Goal: Check status: Check status

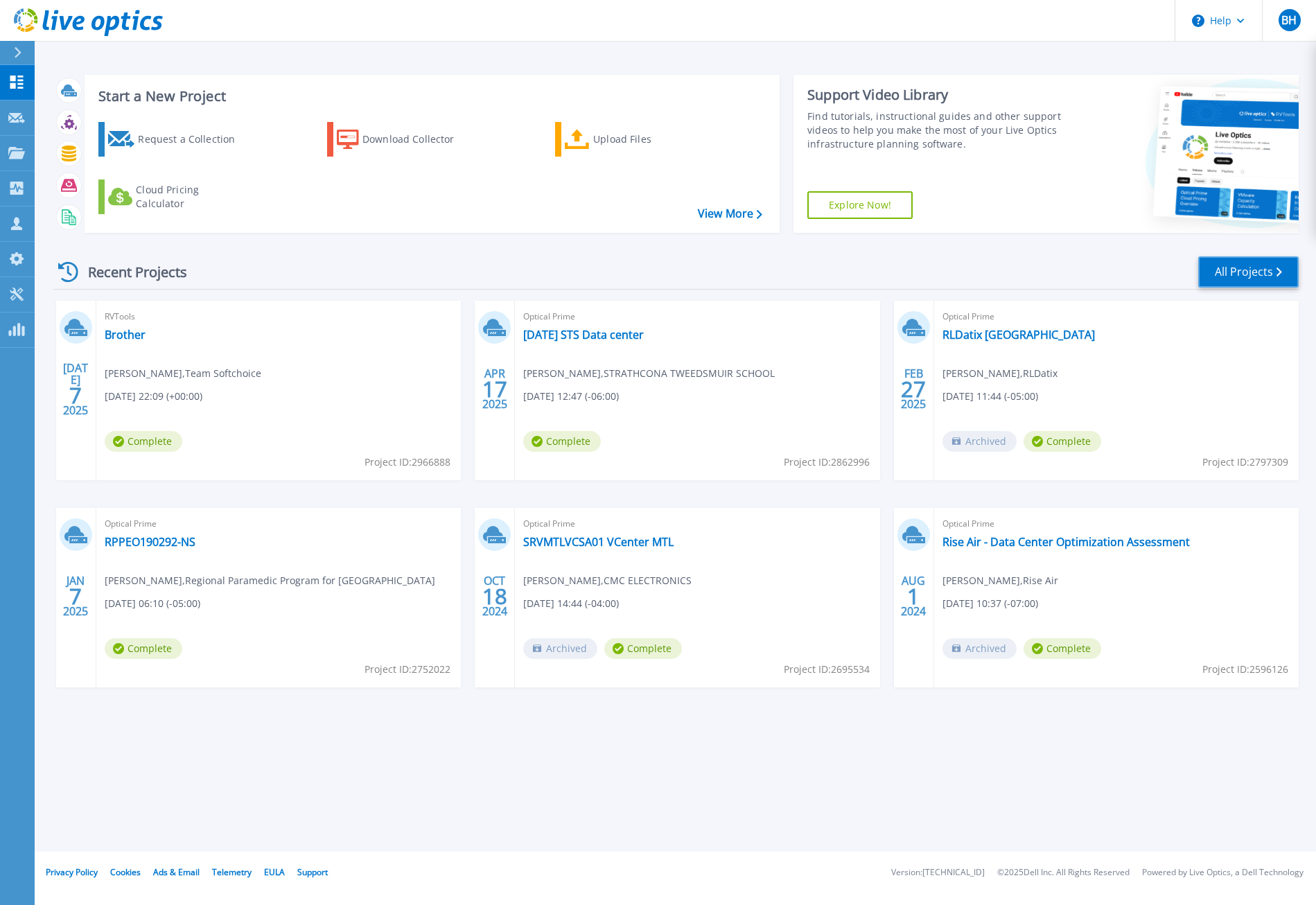
click at [1217, 280] on link "All Projects" at bounding box center [1248, 272] width 100 height 32
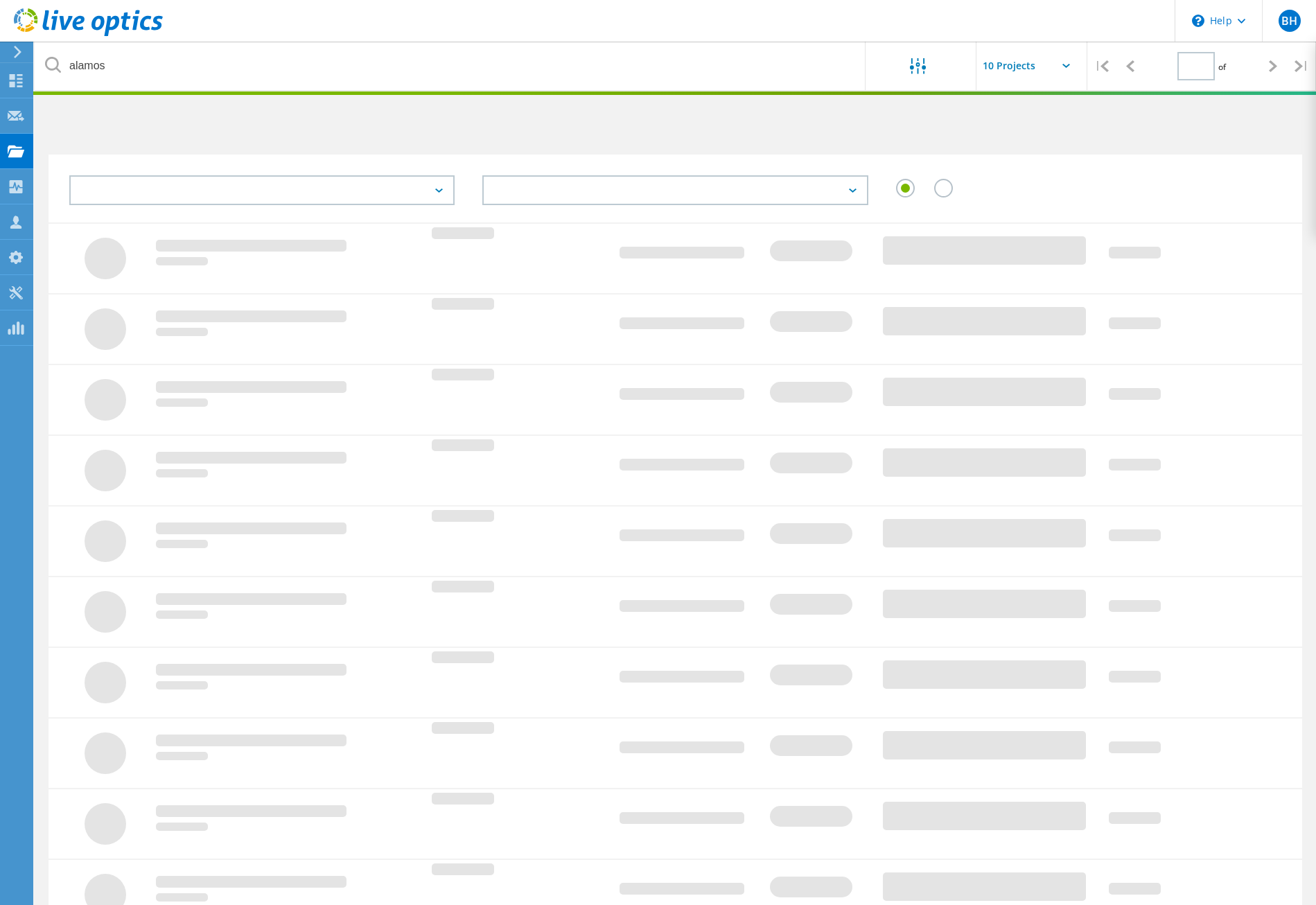
type input "1"
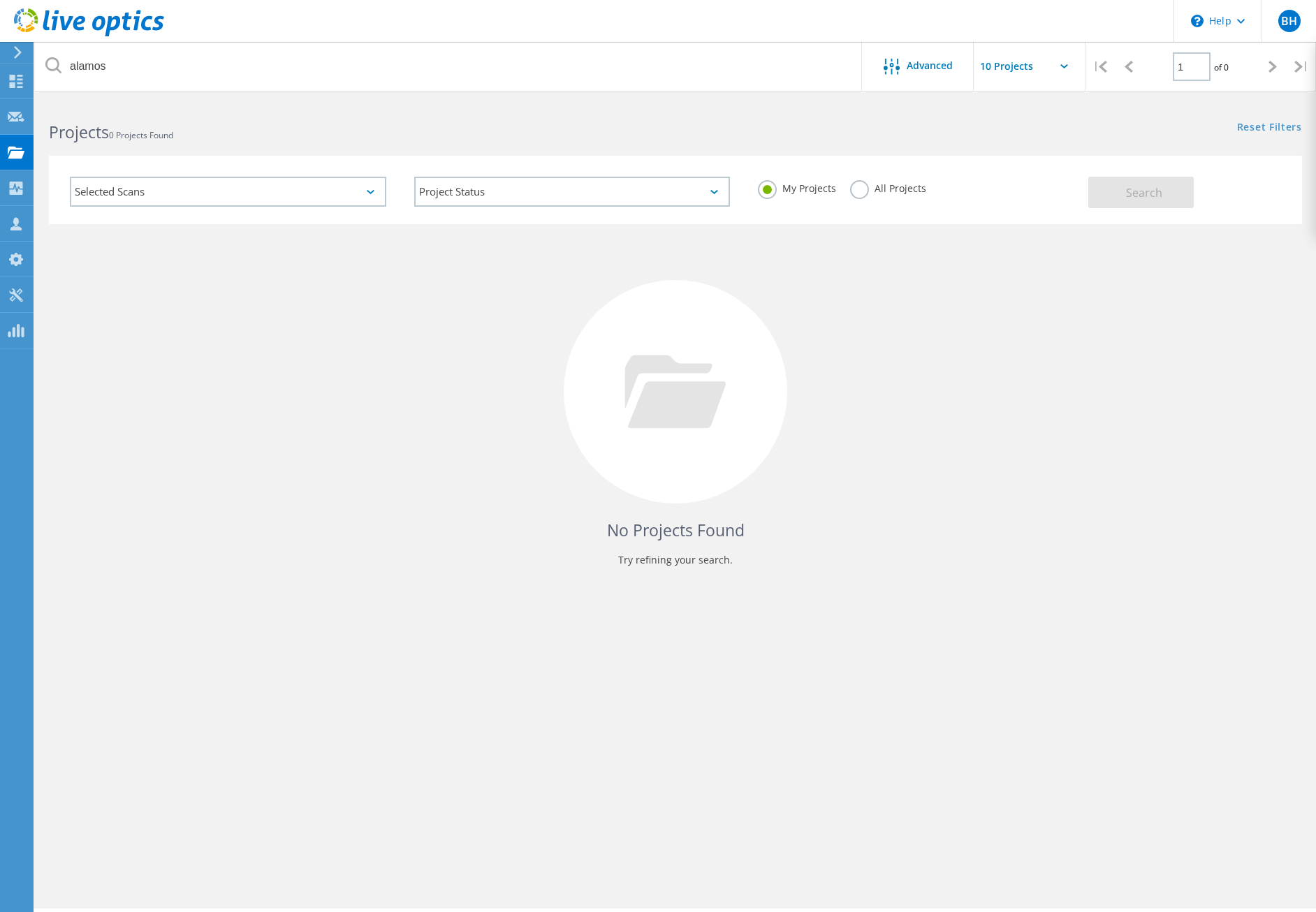
click at [882, 188] on label "All Projects" at bounding box center [888, 187] width 77 height 14
click at [0, 0] on input "All Projects" at bounding box center [0, 0] width 0 height 0
click at [1127, 189] on span "Search" at bounding box center [1144, 192] width 36 height 15
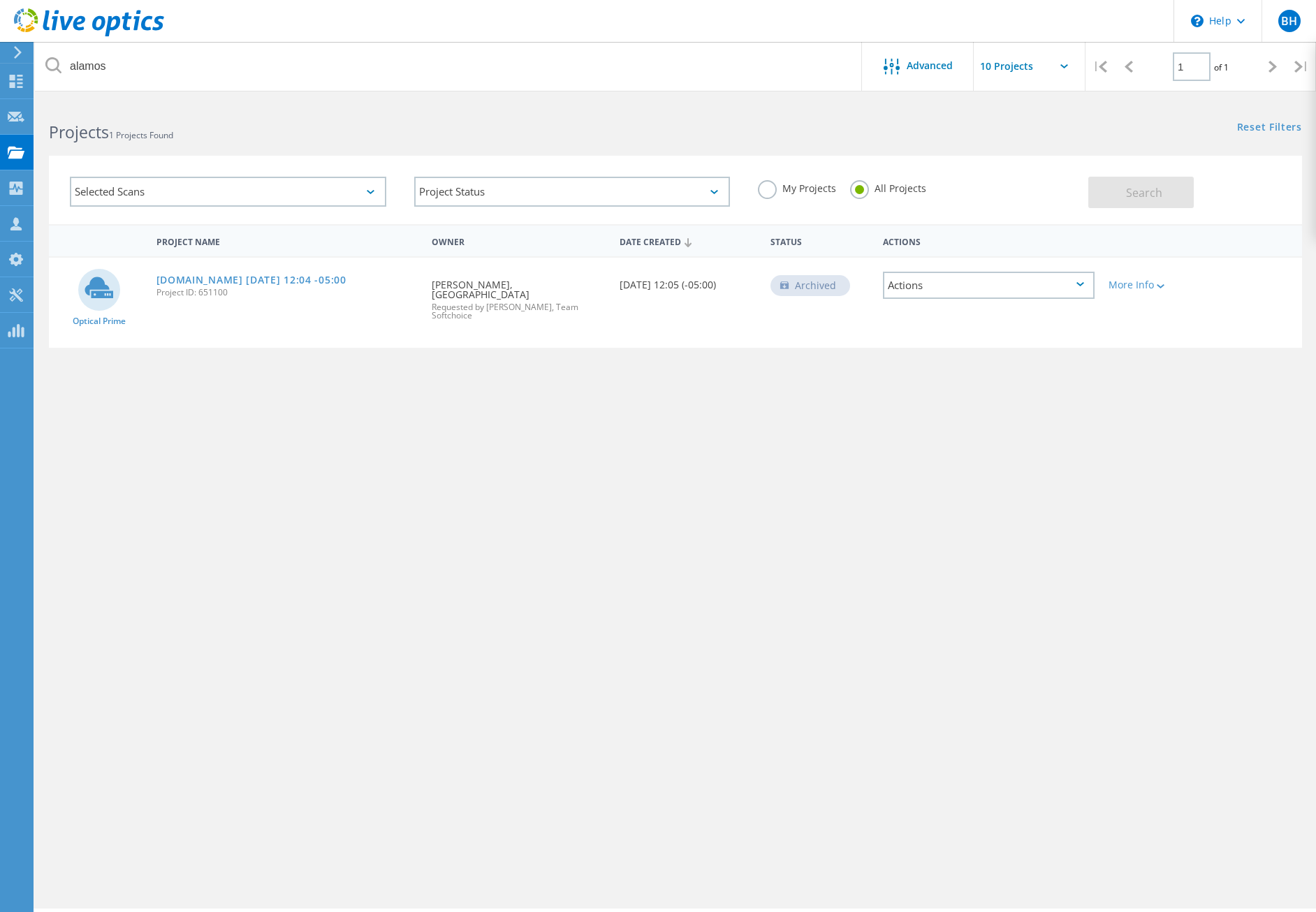
drag, startPoint x: 523, startPoint y: 622, endPoint x: 527, endPoint y: 494, distance: 128.1
click at [523, 621] on div "alamos Advanced | 1 of 1 | Email Address Project Name Company Date Created Proj…" at bounding box center [675, 505] width 1280 height 807
